Goal: Check status: Check status

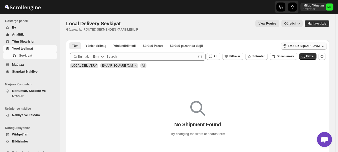
scroll to position [10, 0]
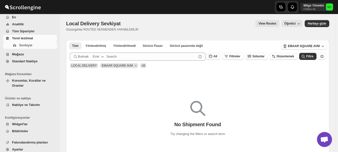
click at [26, 31] on span "Tüm Siparişler" at bounding box center [23, 31] width 23 height 4
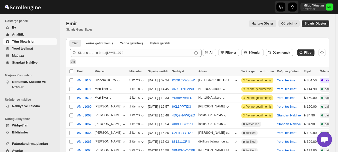
click at [21, 55] on span "Mağaza" at bounding box center [18, 56] width 12 height 4
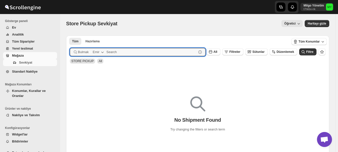
click at [99, 52] on button "Emir" at bounding box center [99, 52] width 18 height 8
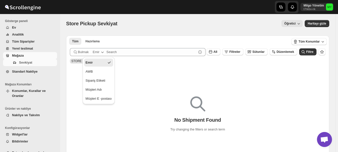
click at [163, 73] on div "No Shipment Found Try changing the filters or search term" at bounding box center [197, 111] width 263 height 91
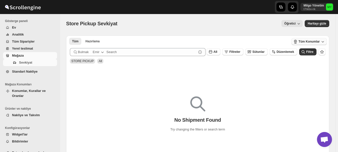
click at [320, 43] on span "Tüm Konumlar" at bounding box center [309, 42] width 21 height 4
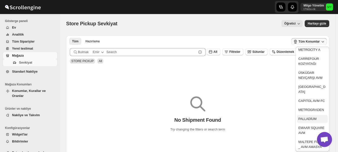
scroll to position [110, 0]
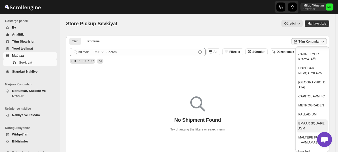
click at [310, 121] on div "EMAAR SQUARE AVM" at bounding box center [313, 126] width 28 height 10
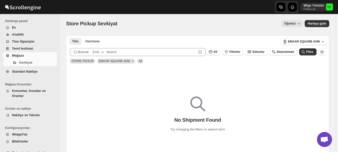
click at [206, 78] on div "No Shipment Found Try changing the filters or search term" at bounding box center [197, 111] width 263 height 91
